Goal: Task Accomplishment & Management: Manage account settings

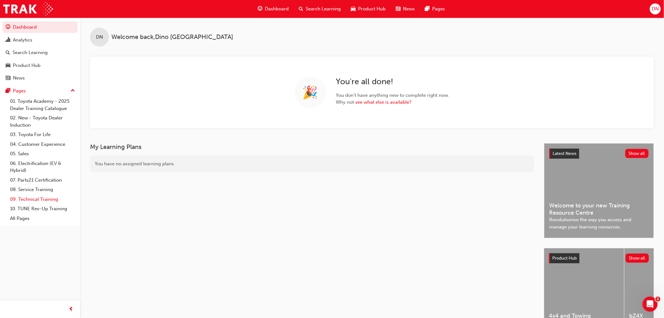
click at [48, 203] on link "09. Technical Training" at bounding box center [43, 199] width 70 height 10
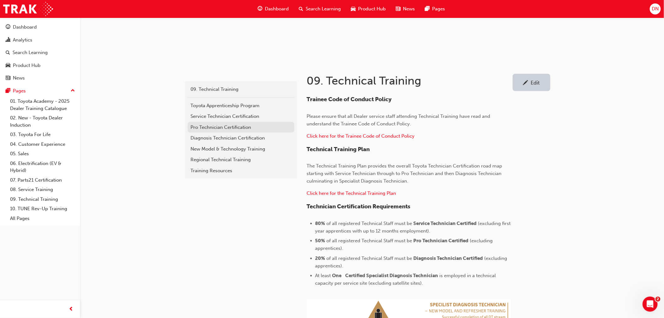
scroll to position [70, 0]
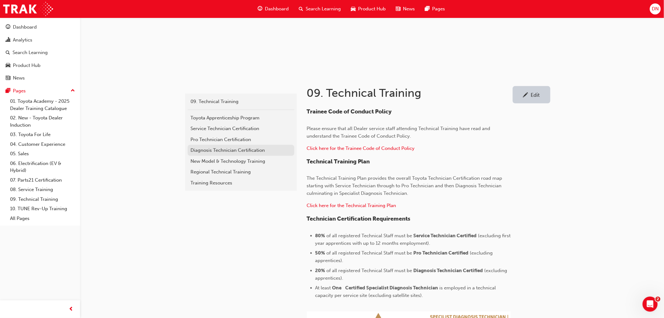
click at [216, 149] on div "Diagnosis Technician Certification" at bounding box center [241, 150] width 100 height 7
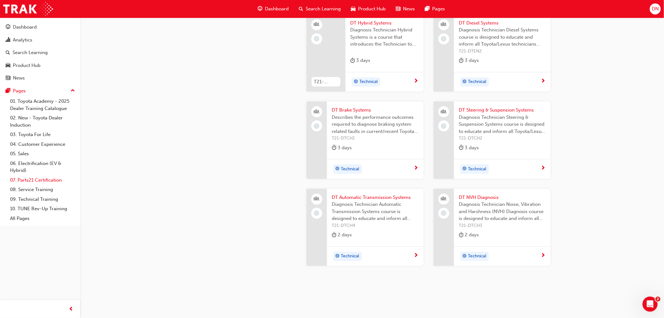
scroll to position [773, 0]
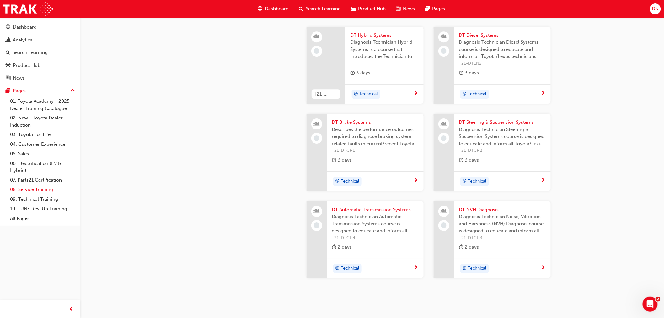
click at [29, 188] on link "08. Service Training" at bounding box center [43, 190] width 70 height 10
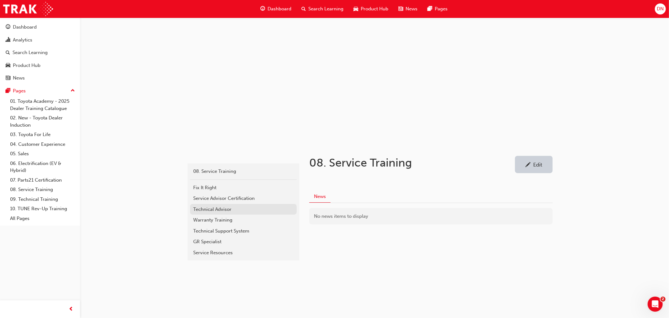
click at [212, 209] on div "Technical Advisor" at bounding box center [243, 209] width 100 height 7
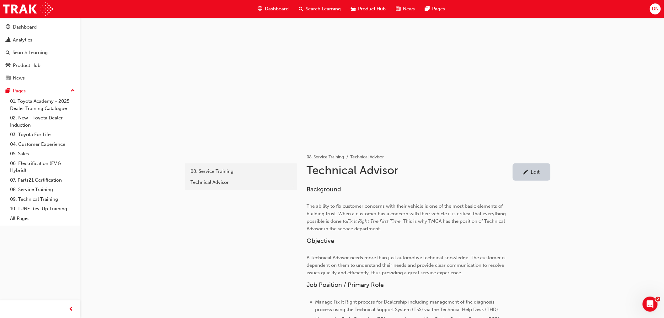
click at [276, 11] on span "Dashboard" at bounding box center [277, 8] width 24 height 7
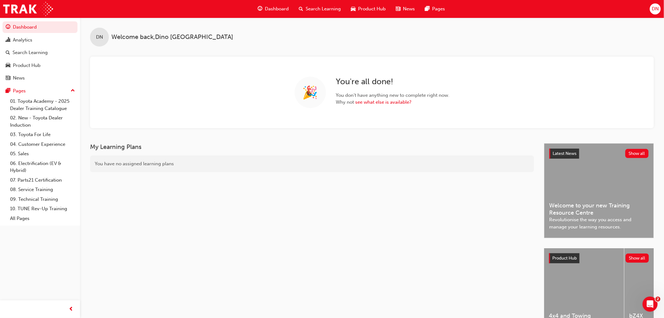
click at [322, 8] on span "Search Learning" at bounding box center [323, 8] width 35 height 7
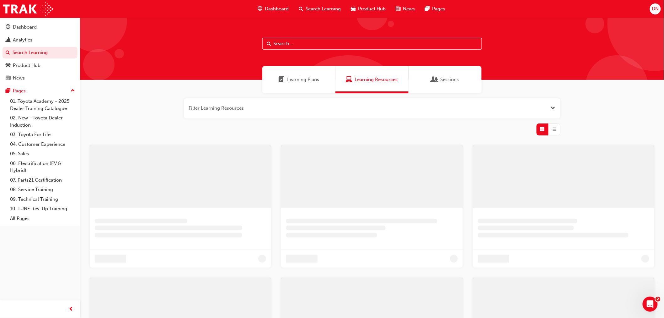
click at [320, 46] on input "text" at bounding box center [372, 44] width 220 height 12
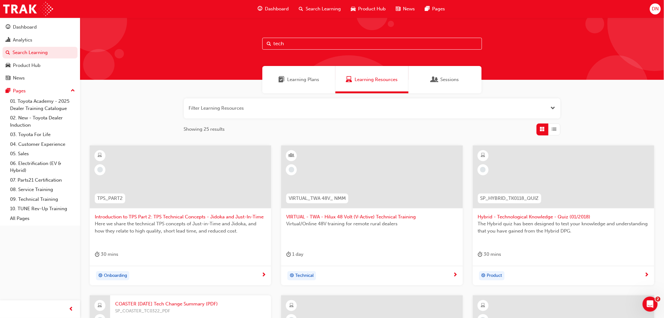
type input "tech"
click at [438, 79] on div "Sessions" at bounding box center [445, 79] width 27 height 7
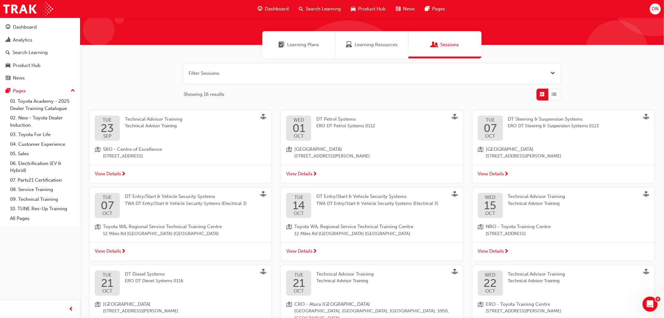
scroll to position [70, 0]
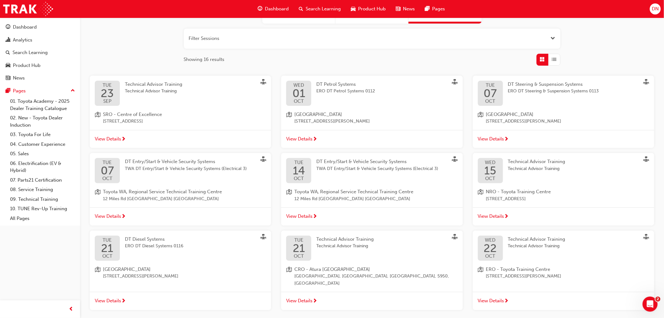
click at [343, 240] on span "Technical Advisor Training" at bounding box center [344, 239] width 57 height 6
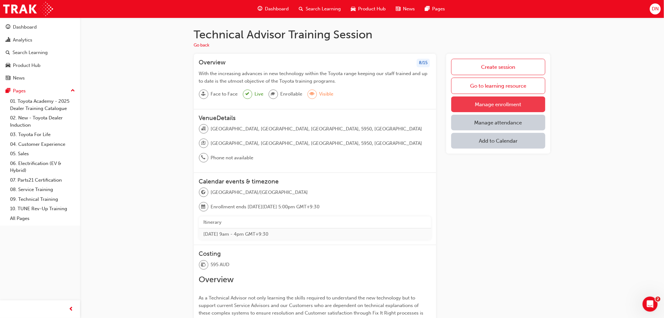
click at [488, 104] on link "Manage enrollment" at bounding box center [498, 104] width 94 height 16
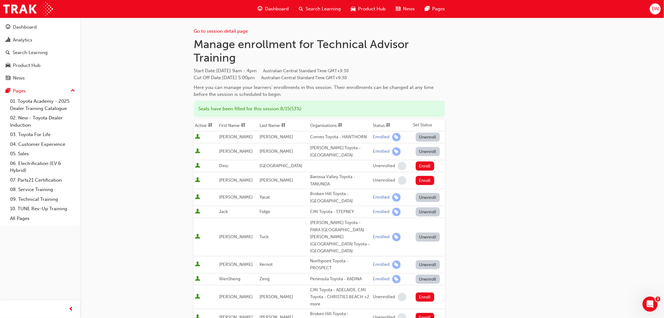
click at [341, 86] on div "Here you can manage your learners' enrollments in this session. Their enrollmen…" at bounding box center [319, 91] width 251 height 14
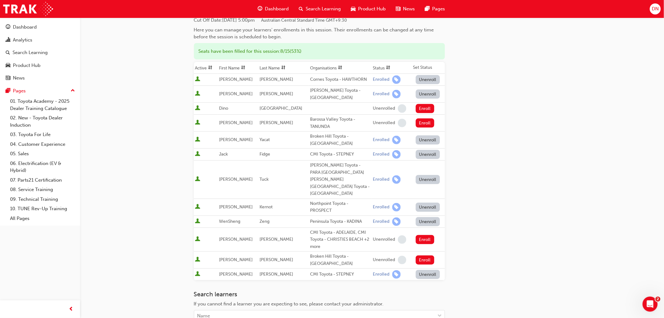
scroll to position [70, 0]
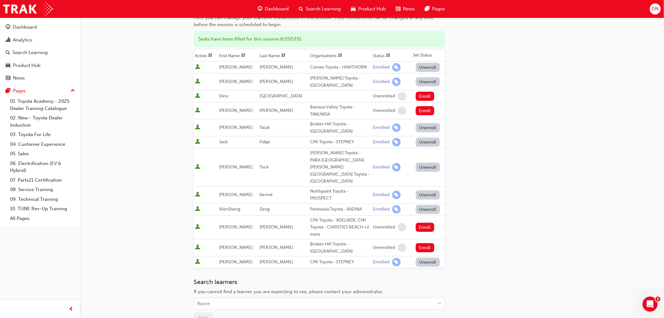
click at [488, 131] on div "Go to session detail page Manage enrollment for Technical Advisor Training Star…" at bounding box center [372, 159] width 356 height 423
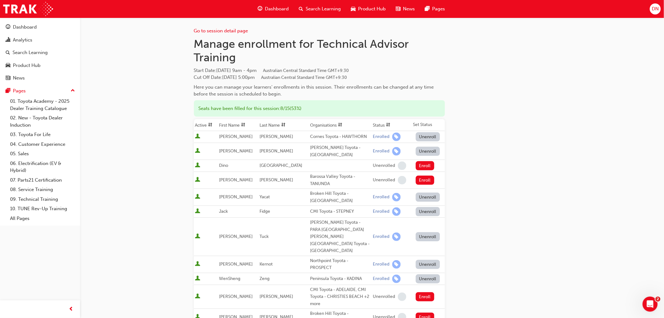
scroll to position [0, 0]
drag, startPoint x: 316, startPoint y: 42, endPoint x: 330, endPoint y: 54, distance: 17.4
click at [330, 54] on h1 "Manage enrollment for Technical Advisor Training" at bounding box center [319, 50] width 251 height 27
copy h1 "Technical Advisor Training"
click at [467, 194] on div "Go to session detail page Manage enrollment for Technical Advisor Training Star…" at bounding box center [372, 229] width 356 height 423
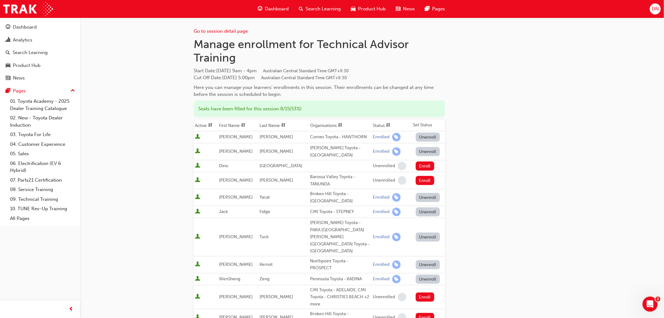
click at [481, 238] on div "Go to session detail page Manage enrollment for Technical Advisor Training Star…" at bounding box center [372, 229] width 356 height 423
drag, startPoint x: 273, startPoint y: 231, endPoint x: 223, endPoint y: 228, distance: 50.3
click at [223, 228] on tr "[PERSON_NAME] [PERSON_NAME] Toyota - PARA HILLS [PERSON_NAME][GEOGRAPHIC_DATA] …" at bounding box center [319, 237] width 251 height 38
copy tr "[PERSON_NAME]"
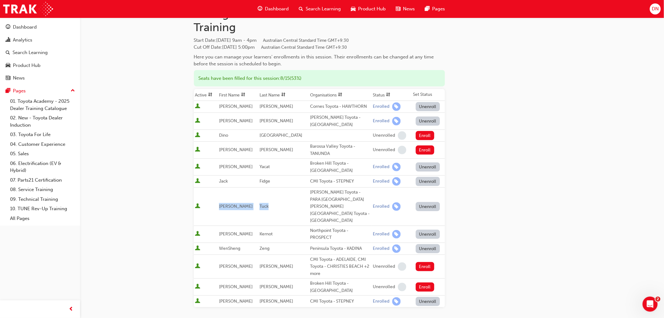
scroll to position [70, 0]
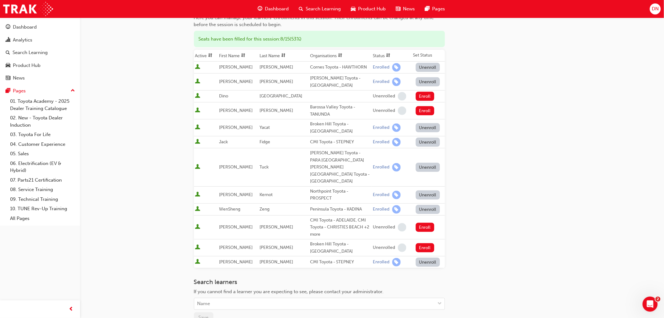
click at [481, 152] on div "Go to session detail page Manage enrollment for Technical Advisor Training Star…" at bounding box center [372, 159] width 356 height 423
click at [233, 115] on td "[PERSON_NAME]" at bounding box center [238, 110] width 40 height 17
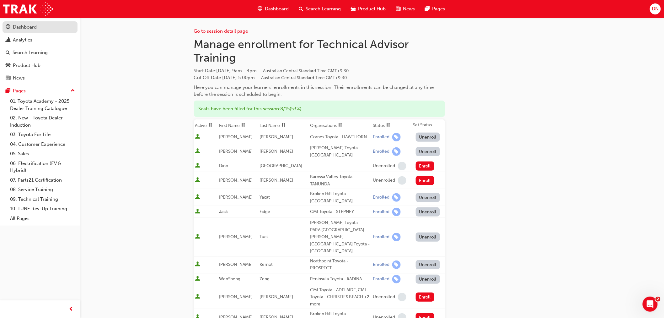
click at [25, 28] on div "Dashboard" at bounding box center [25, 27] width 24 height 7
